Goal: Task Accomplishment & Management: Use online tool/utility

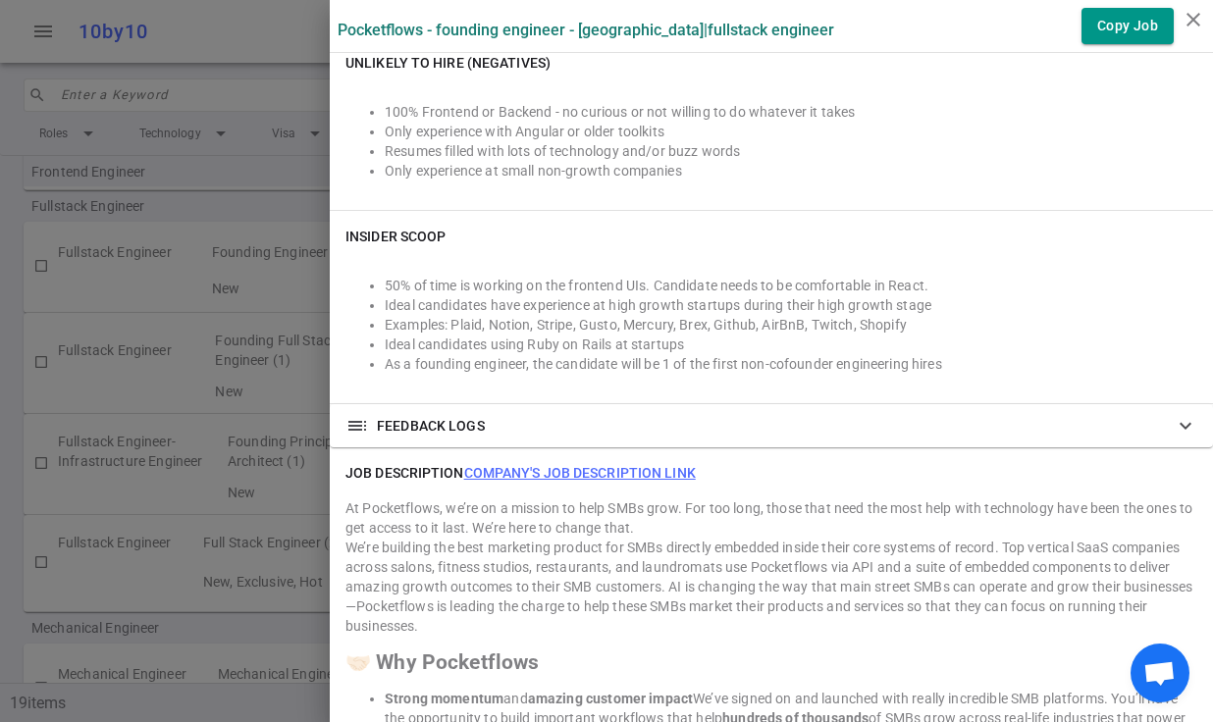
scroll to position [1344, 0]
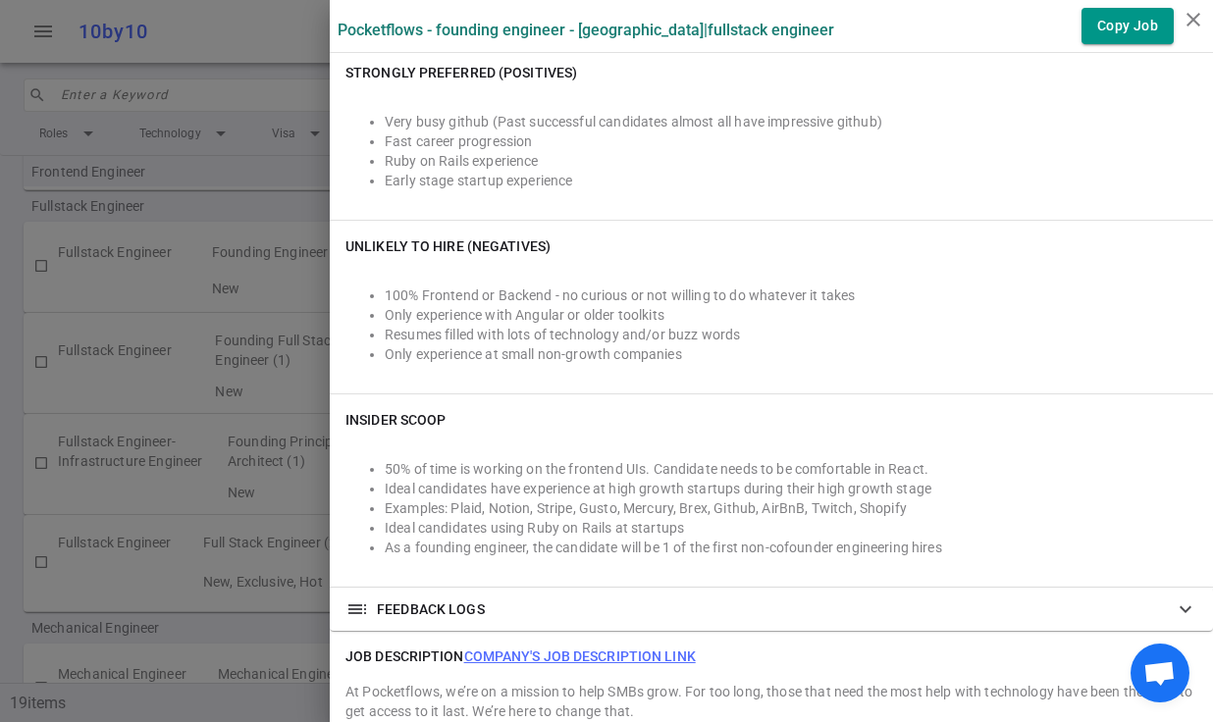
click at [231, 122] on div at bounding box center [606, 361] width 1213 height 722
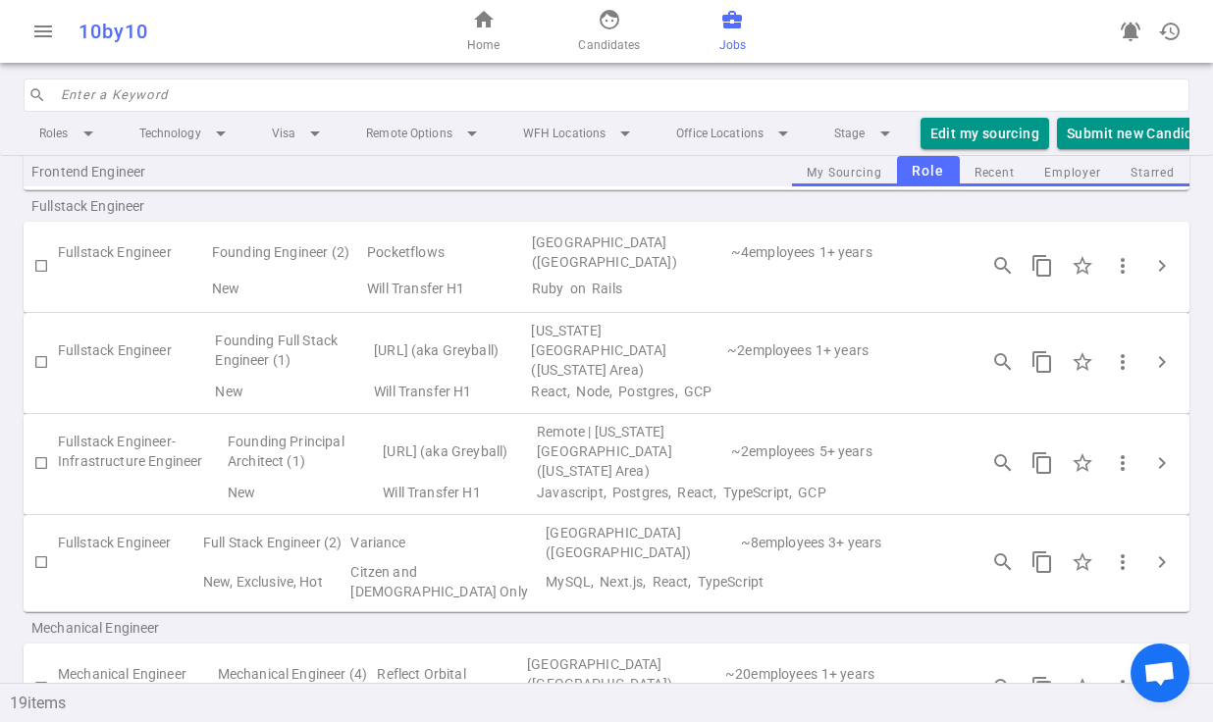
scroll to position [869, 0]
click at [1114, 551] on span "more_vert" at bounding box center [1123, 563] width 24 height 24
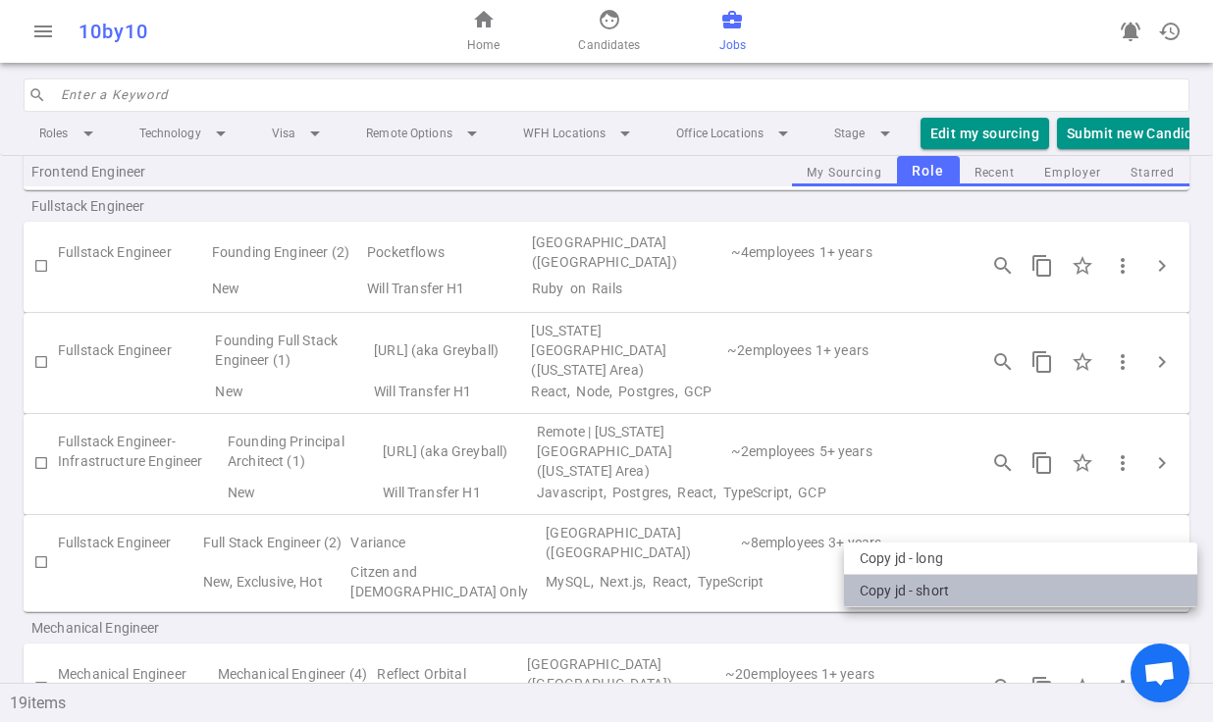
click at [945, 587] on li "Copy JD - short" at bounding box center [1020, 591] width 353 height 32
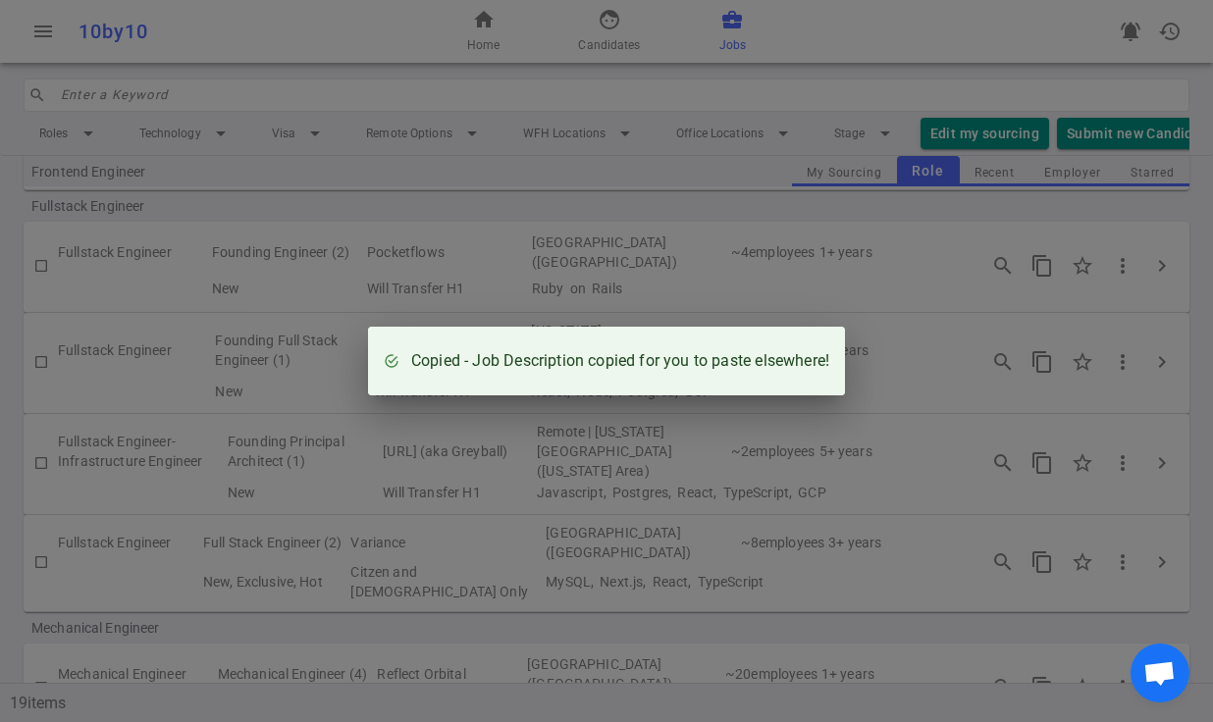
click at [699, 436] on div "Copied - Job Description copied for you to paste elsewhere!" at bounding box center [606, 361] width 1213 height 722
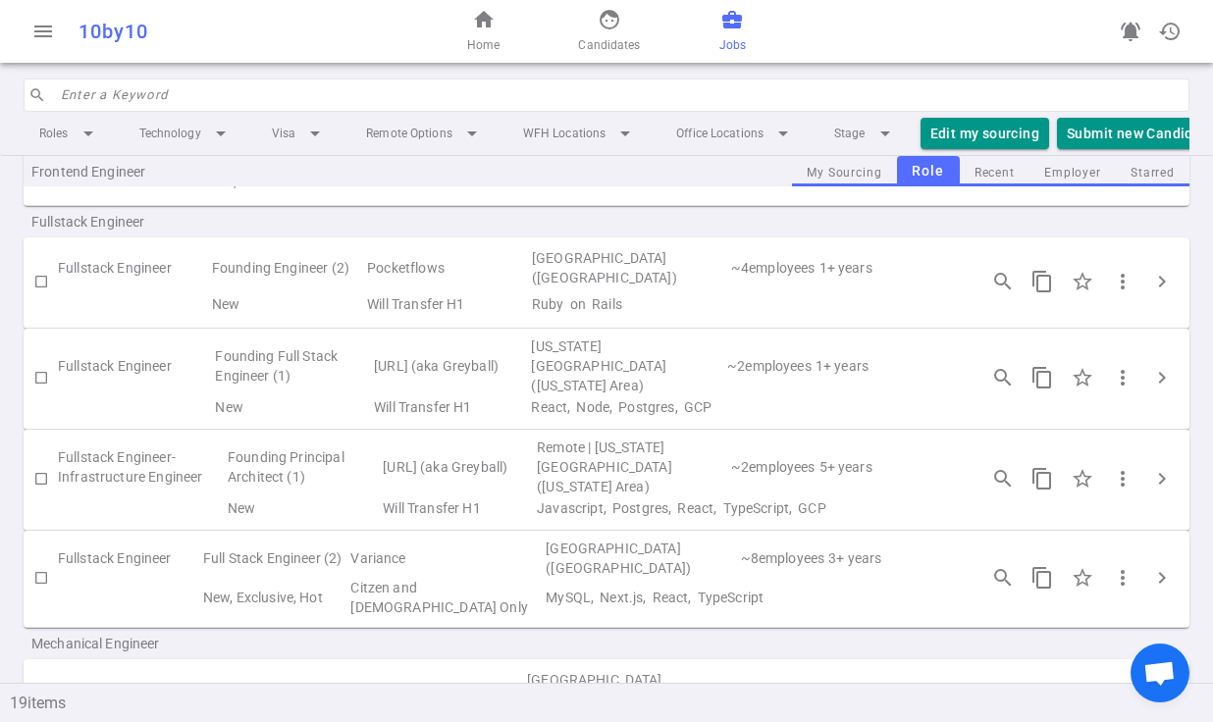
scroll to position [829, 0]
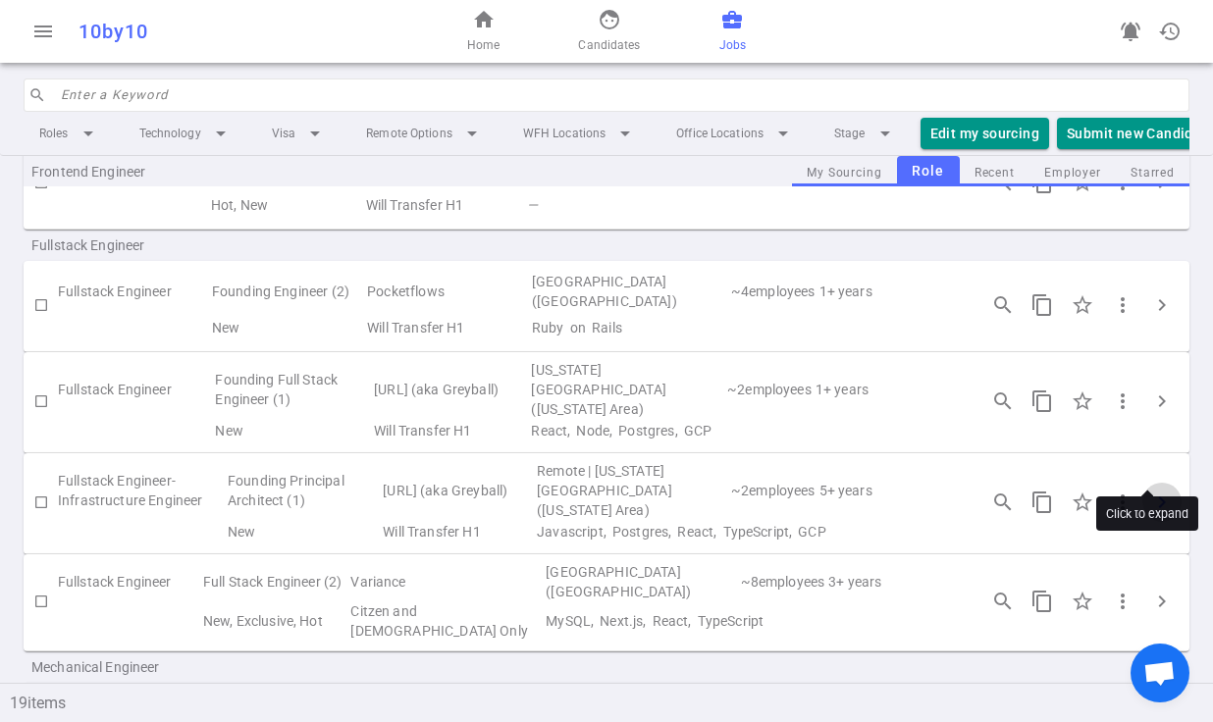
click at [1150, 491] on span "chevron_right" at bounding box center [1162, 503] width 24 height 24
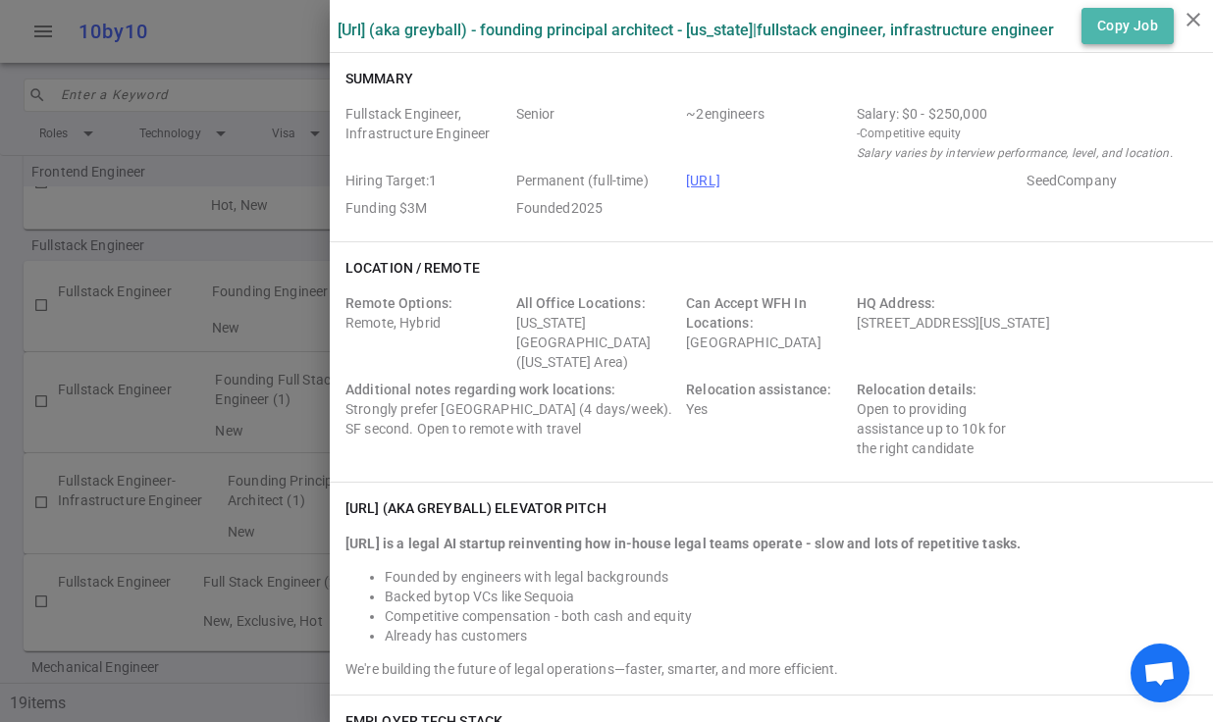
click at [1117, 35] on button "Copy Job" at bounding box center [1128, 26] width 92 height 36
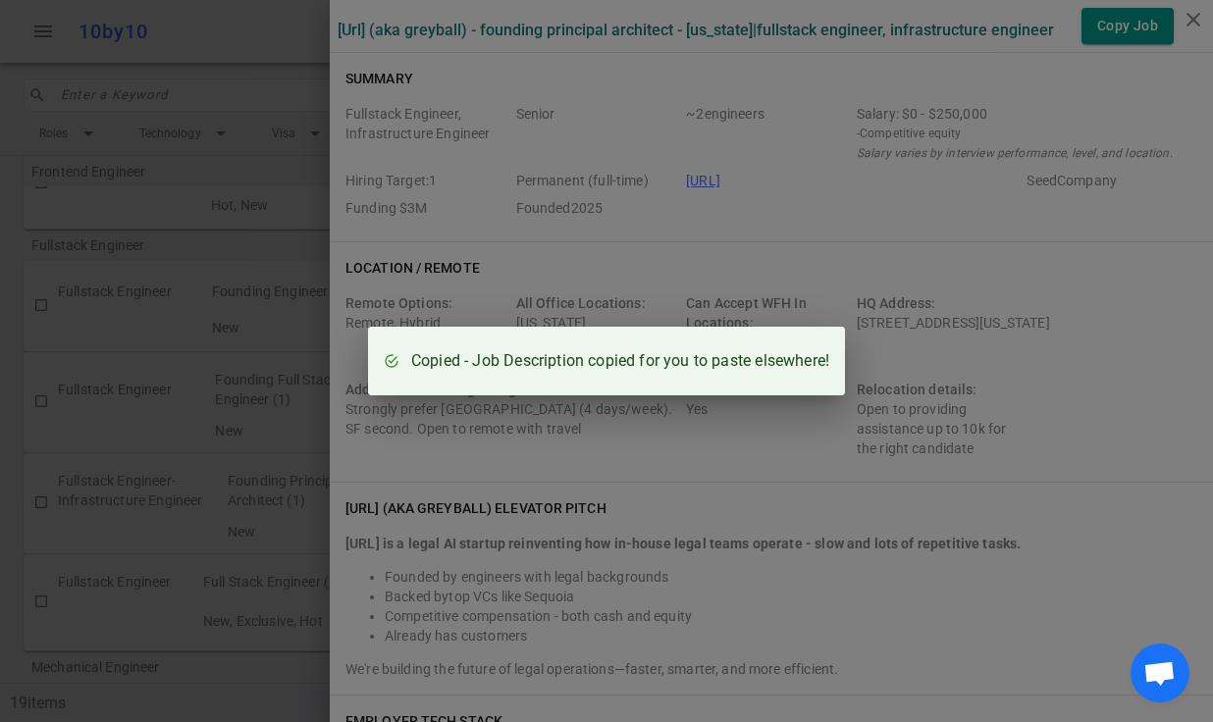
click at [961, 430] on div "Copied - Job Description copied for you to paste elsewhere!" at bounding box center [606, 361] width 1213 height 722
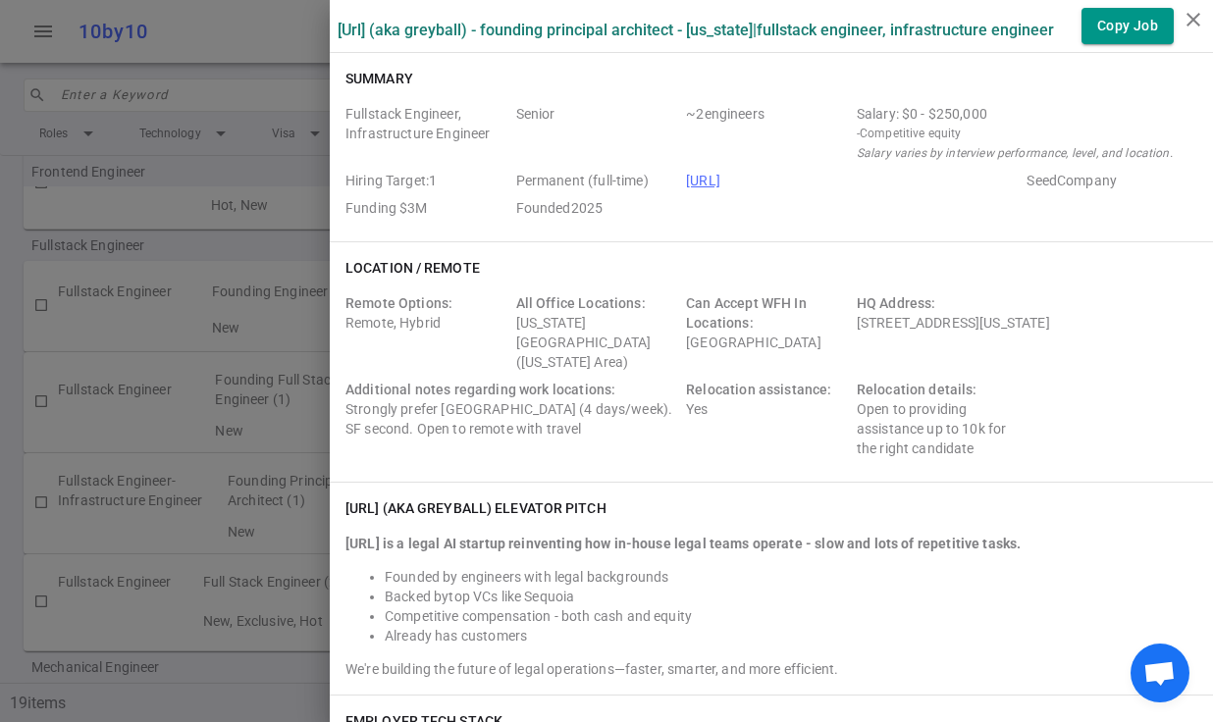
click at [237, 291] on div at bounding box center [606, 361] width 1213 height 722
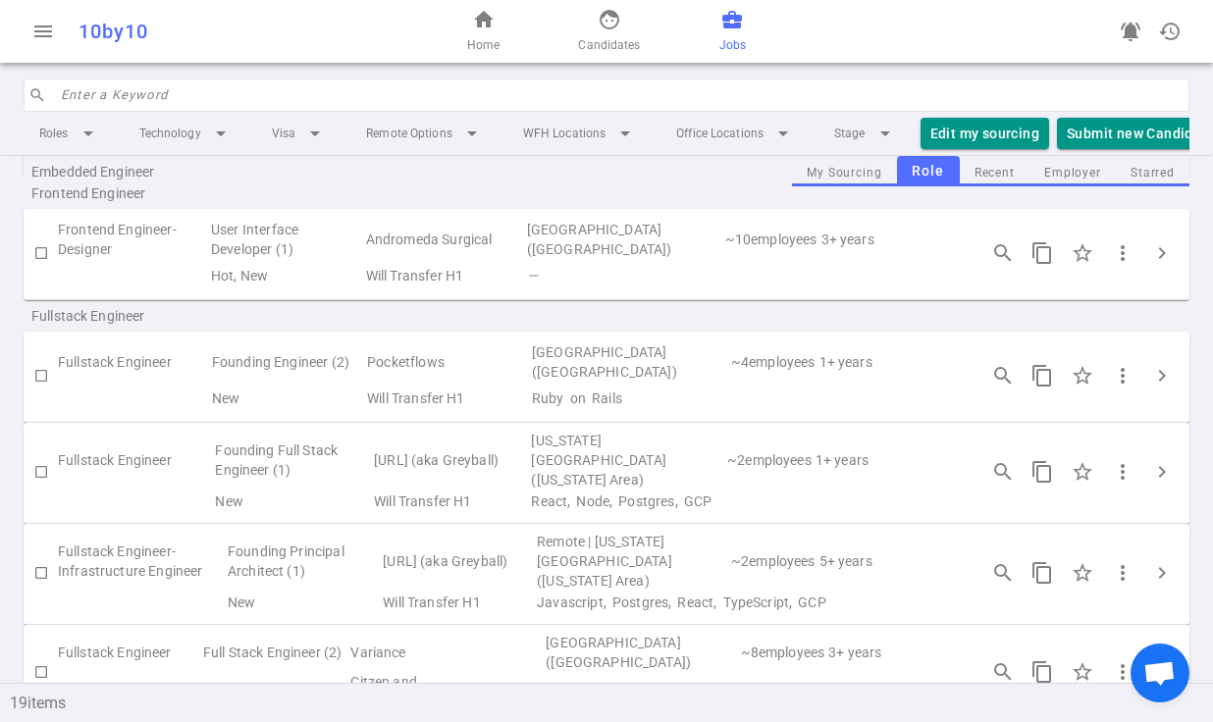
scroll to position [764, 0]
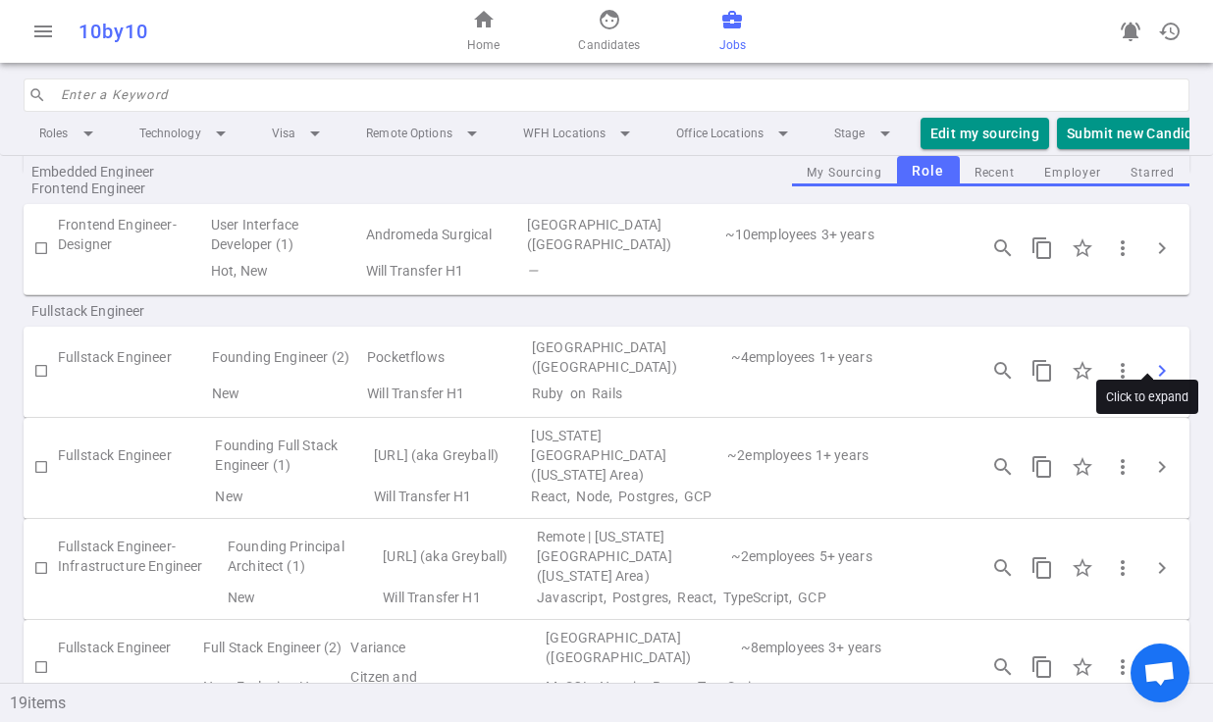
click at [1150, 359] on span "chevron_right" at bounding box center [1162, 371] width 24 height 24
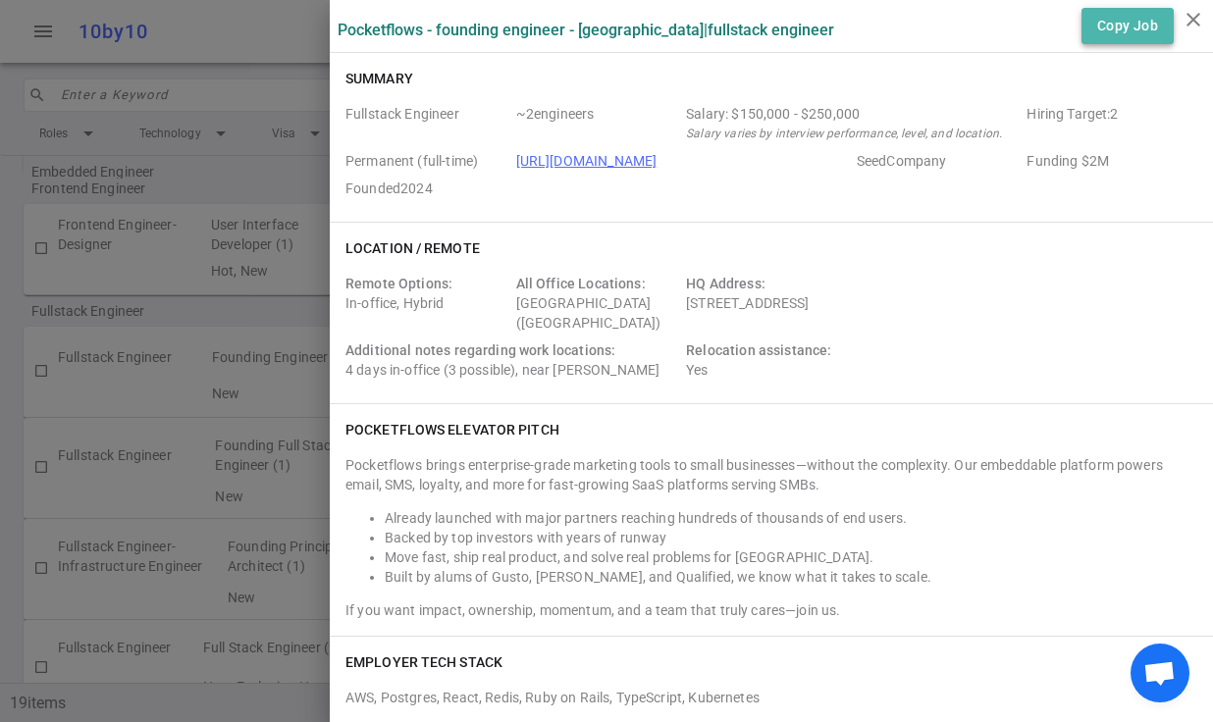
click at [1133, 29] on button "Copy Job" at bounding box center [1128, 26] width 92 height 36
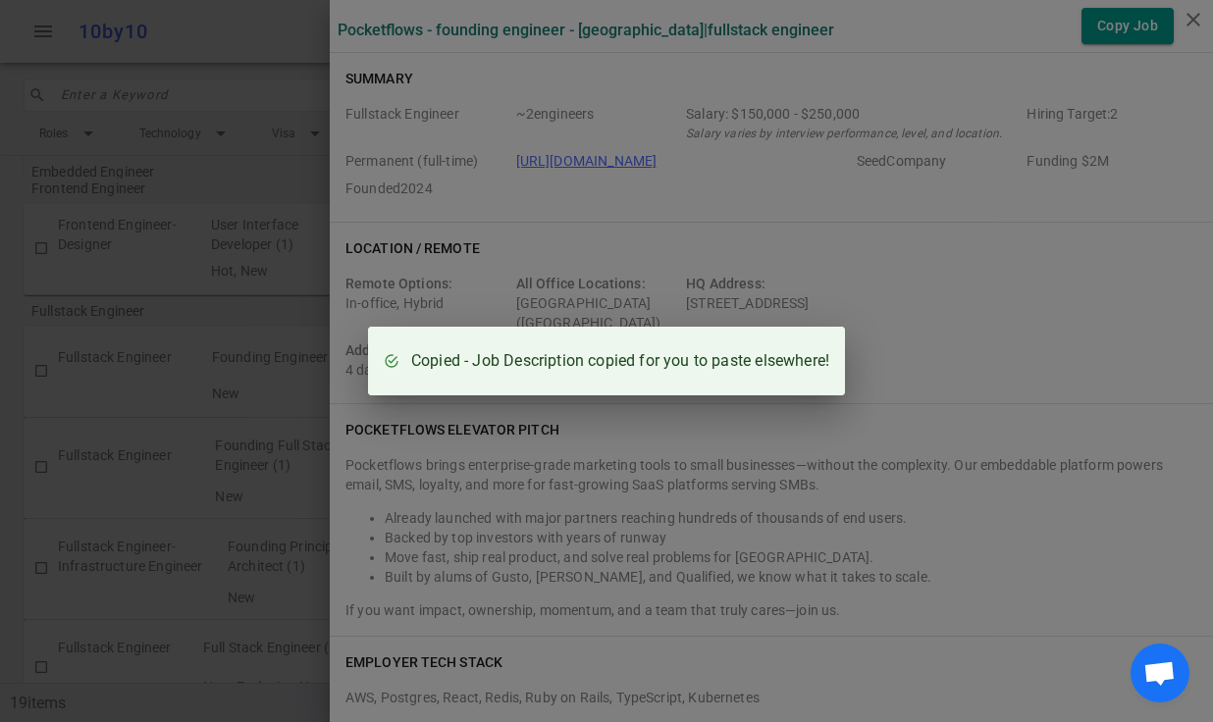
click at [283, 197] on div "Copied - Job Description copied for you to paste elsewhere!" at bounding box center [606, 361] width 1213 height 722
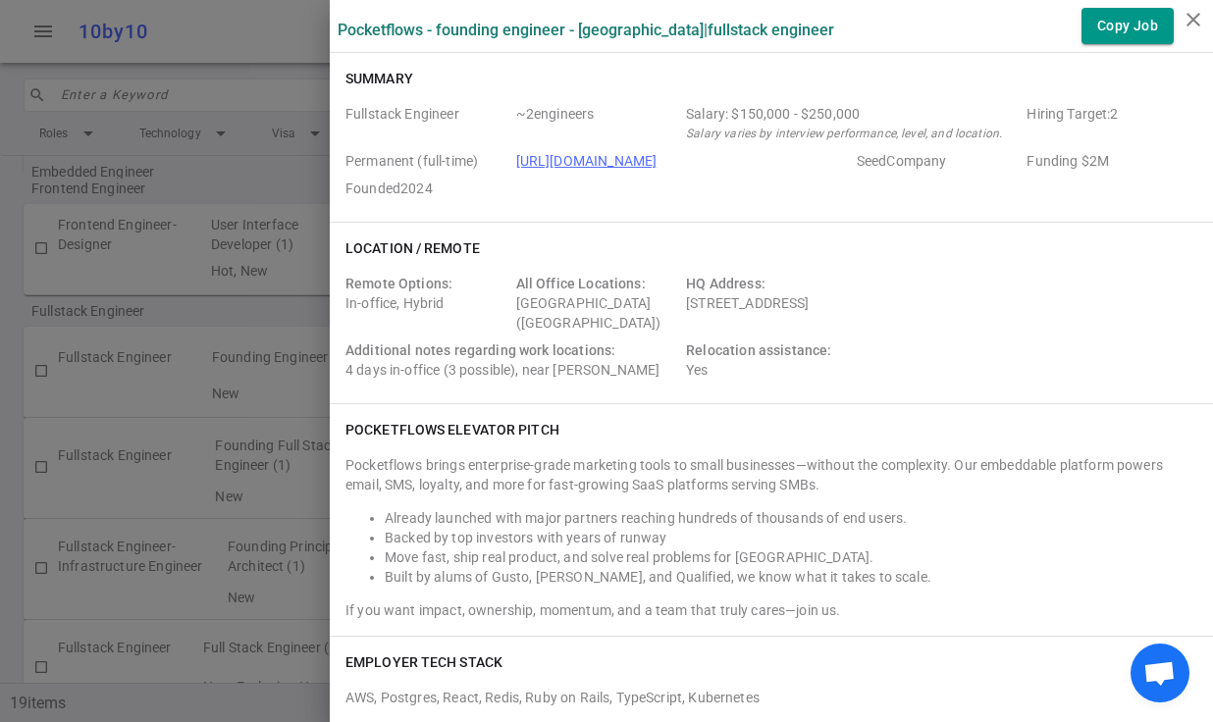
click at [285, 191] on div at bounding box center [606, 361] width 1213 height 722
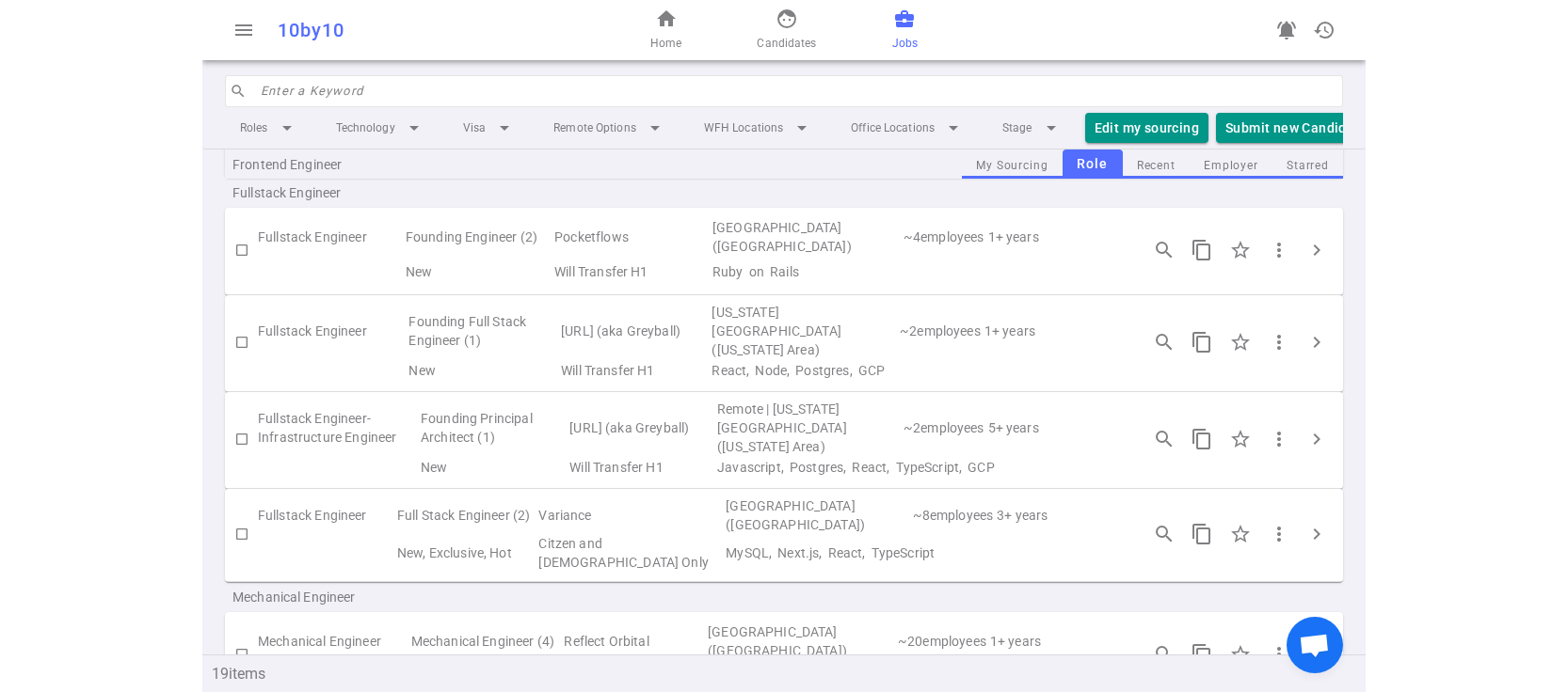
scroll to position [796, 0]
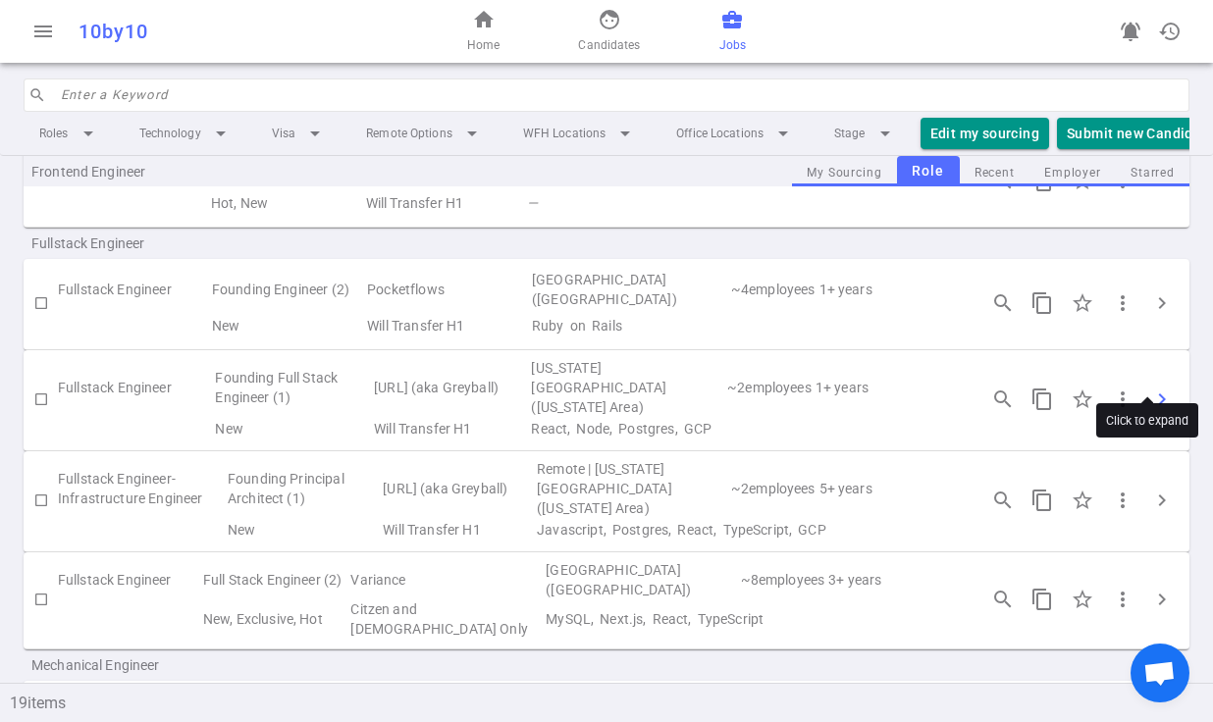
click at [1152, 388] on span "chevron_right" at bounding box center [1162, 400] width 24 height 24
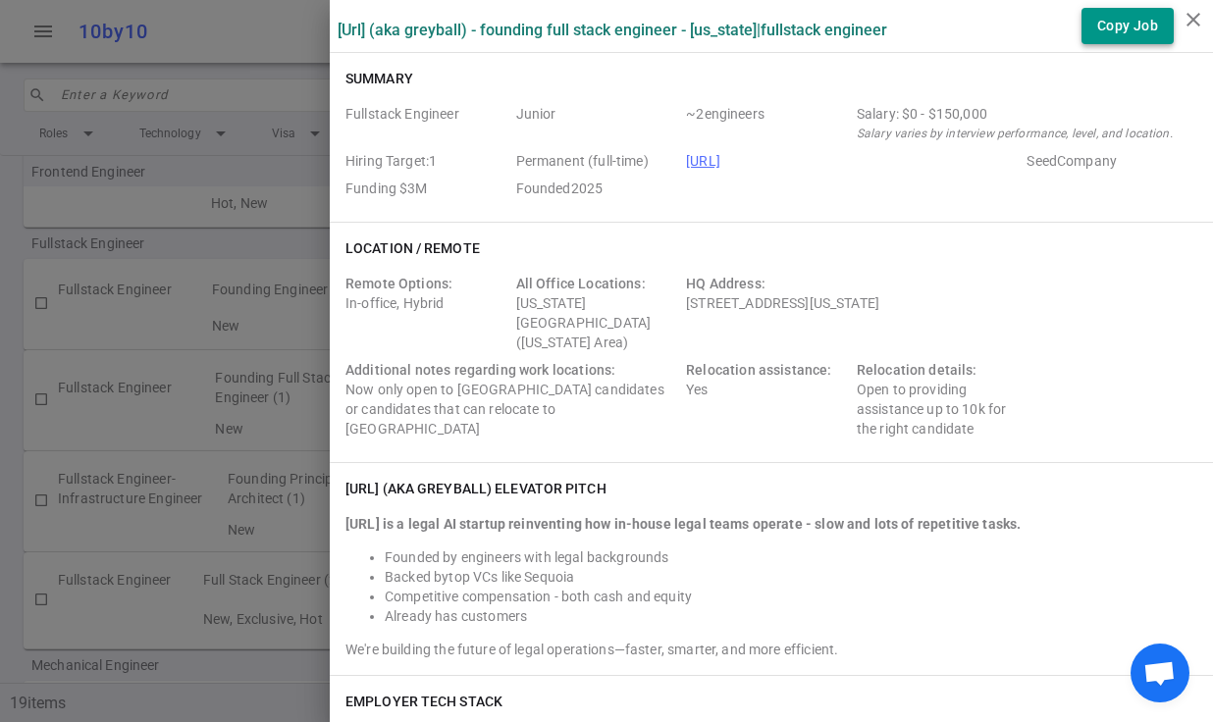
click at [1127, 24] on button "Copy Job" at bounding box center [1128, 26] width 92 height 36
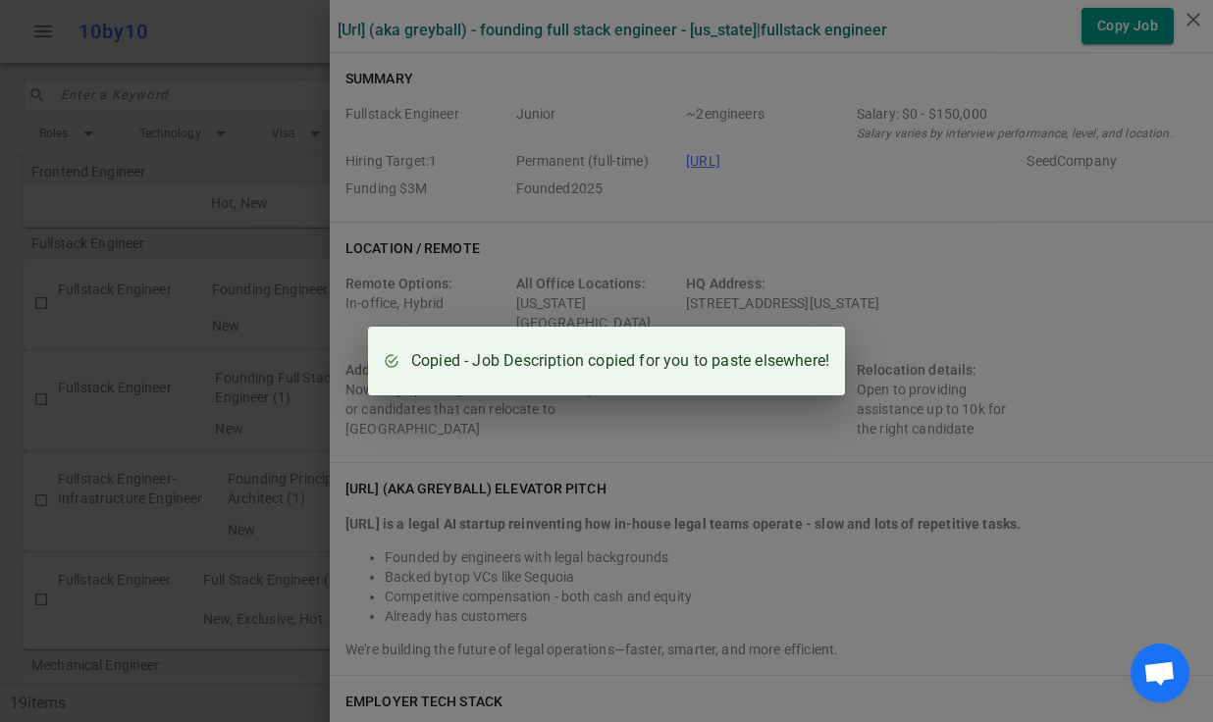
click at [215, 489] on div "Copied - Job Description copied for you to paste elsewhere!" at bounding box center [606, 361] width 1213 height 722
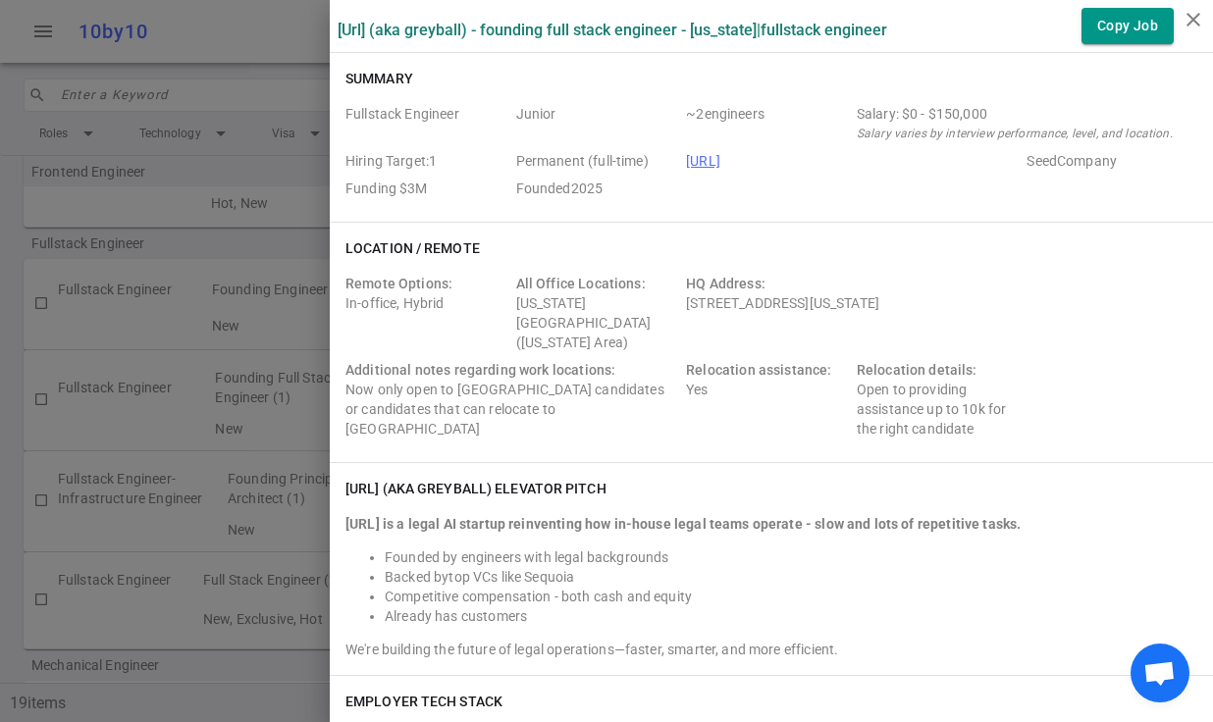
click at [215, 489] on div at bounding box center [606, 361] width 1213 height 722
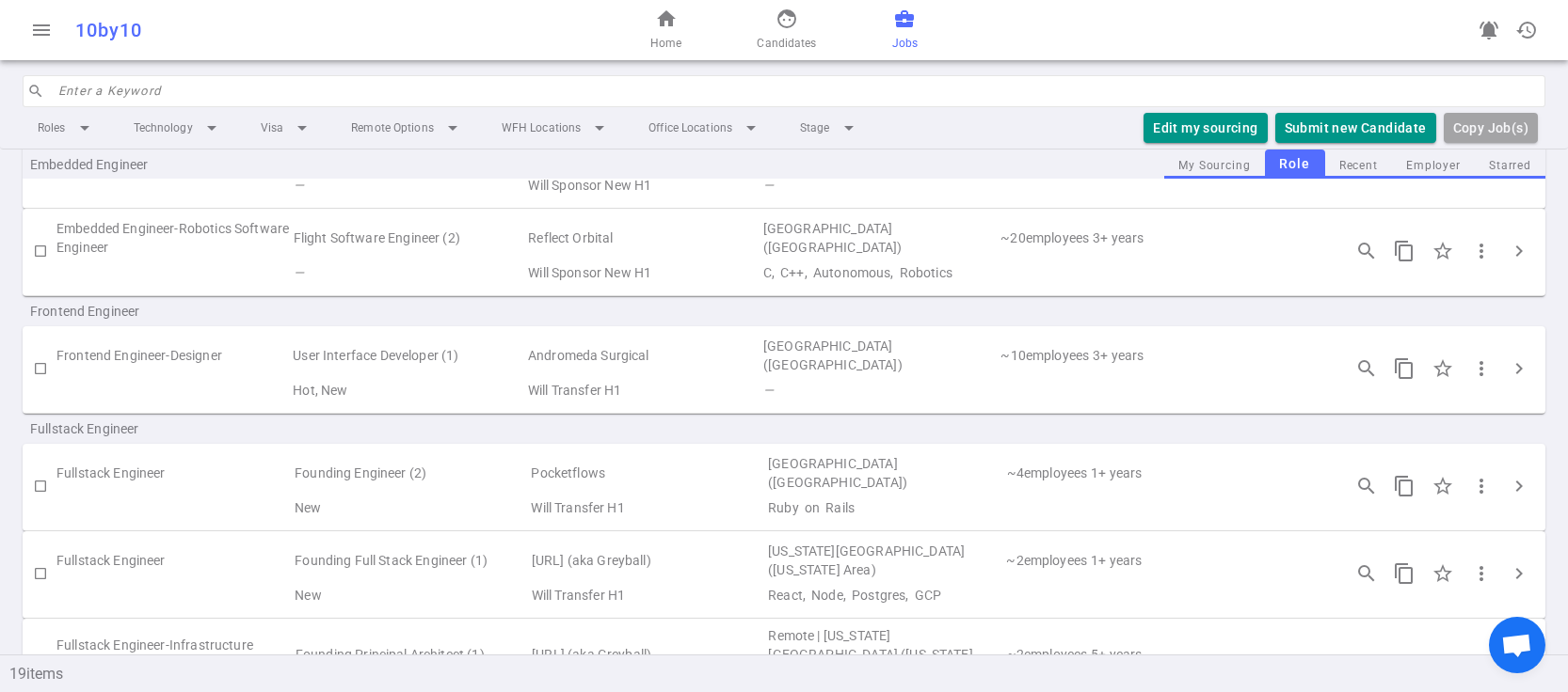
scroll to position [564, 0]
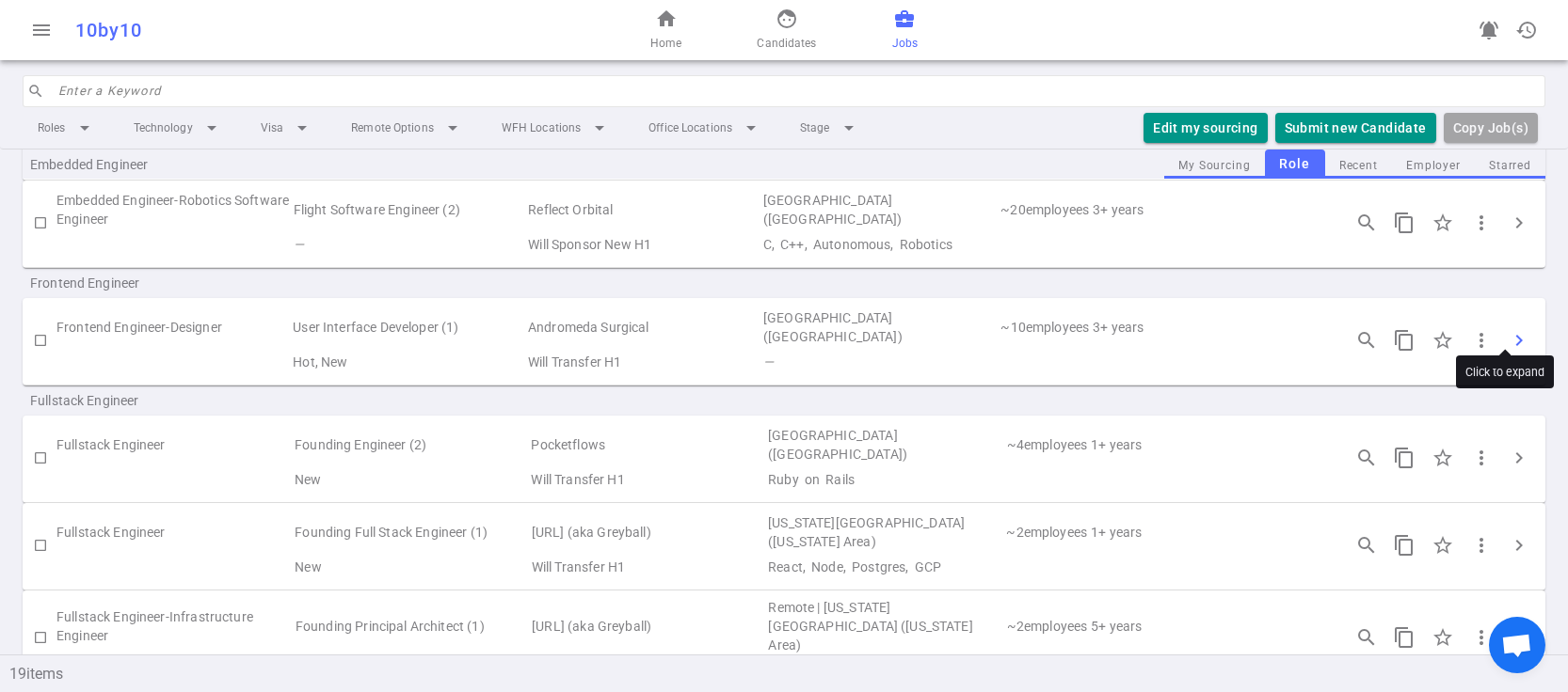
click at [1162, 330] on span "chevron_right" at bounding box center [1520, 341] width 23 height 23
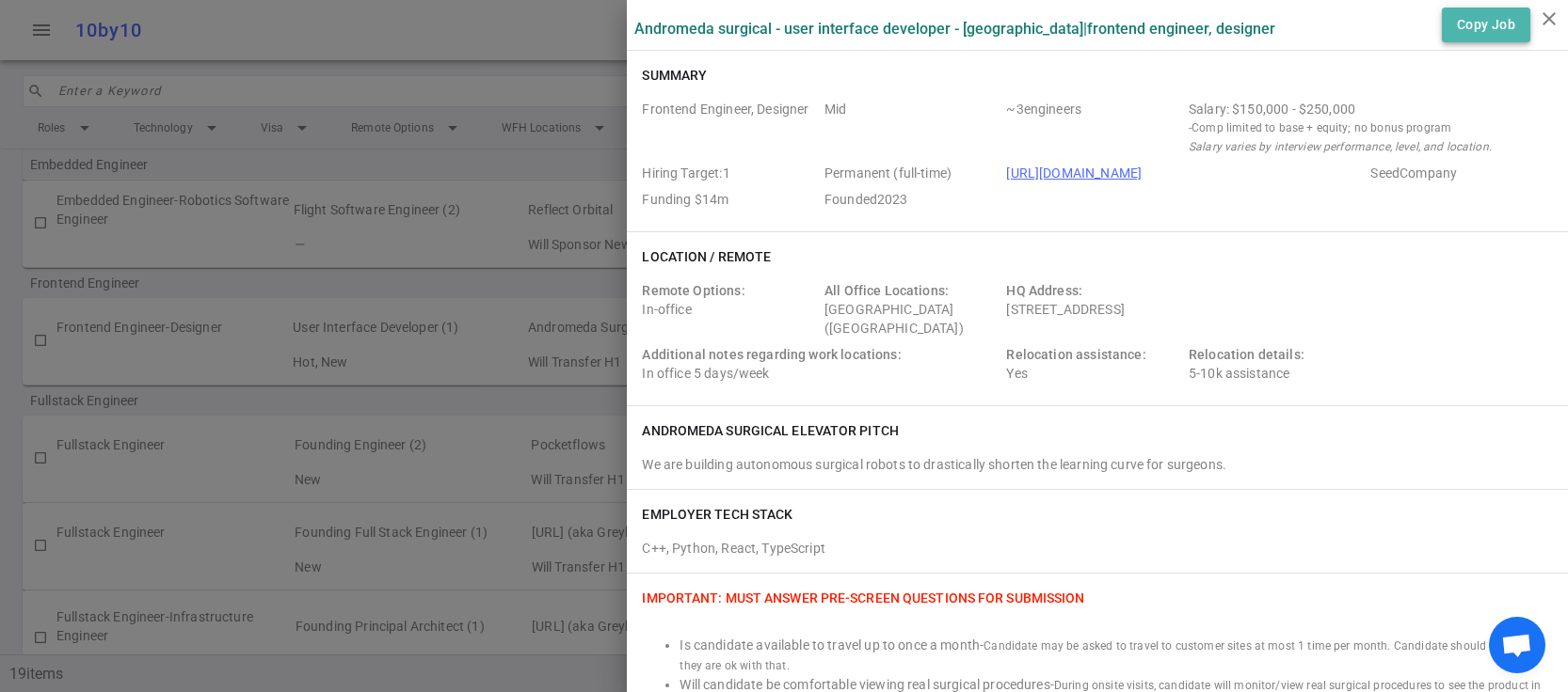
click at [1162, 32] on button "Copy Job" at bounding box center [1486, 25] width 88 height 35
